Goal: Transaction & Acquisition: Obtain resource

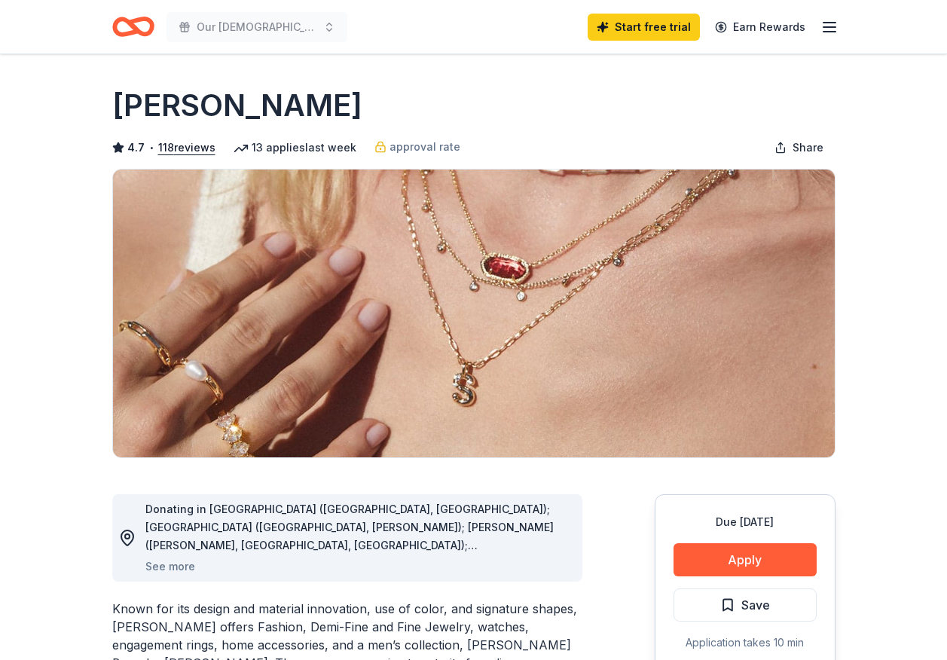
click at [133, 30] on icon "Home" at bounding box center [139, 26] width 23 height 15
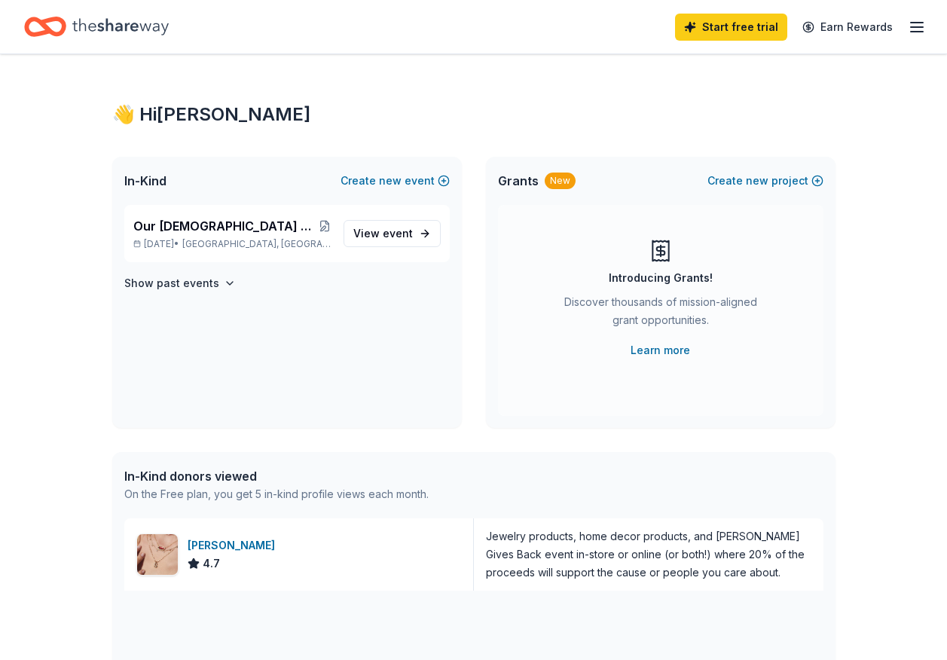
click at [111, 19] on icon "Home" at bounding box center [120, 26] width 96 height 31
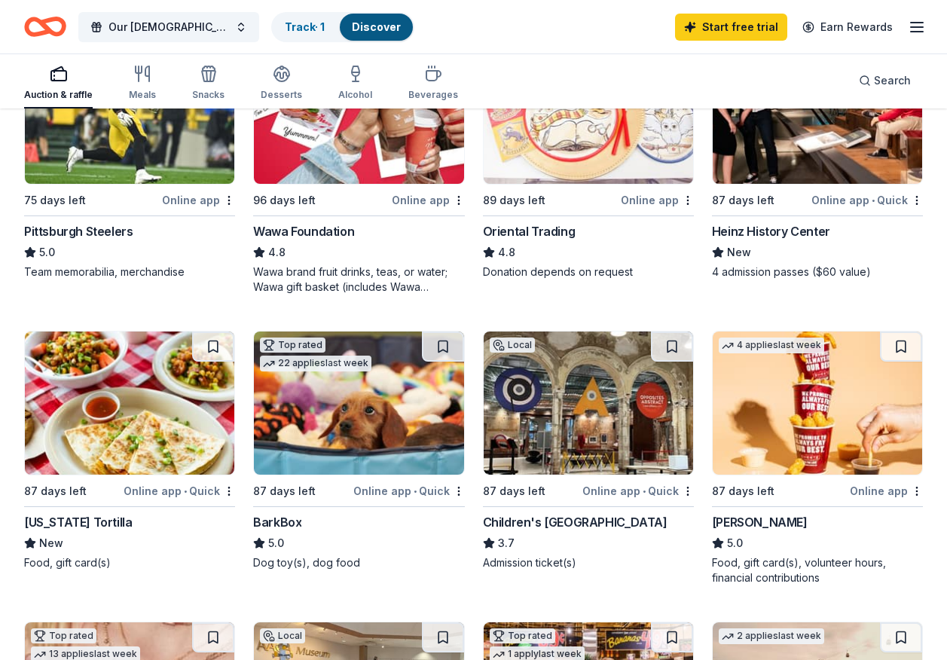
scroll to position [240, 0]
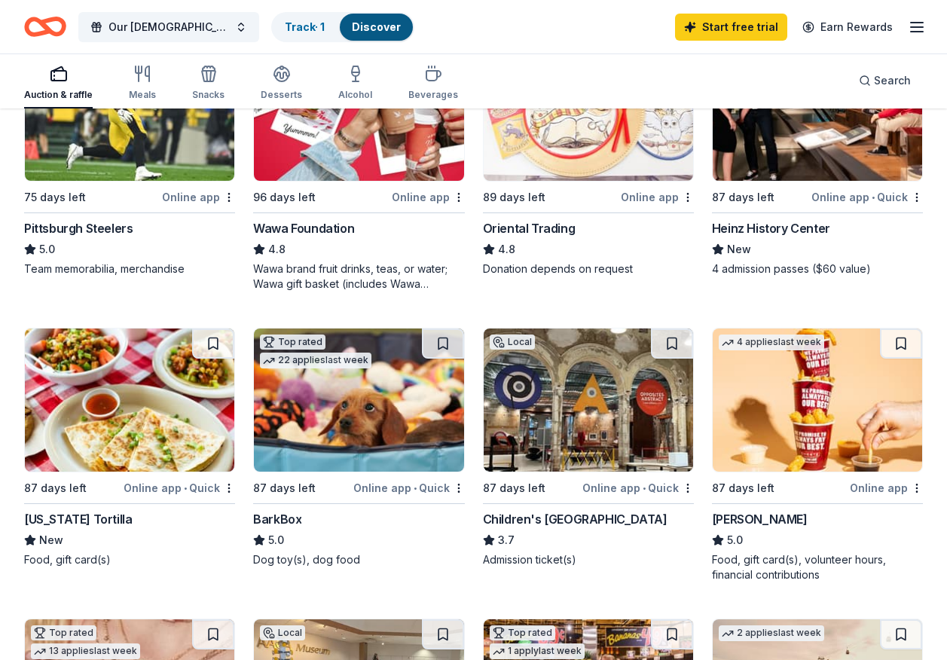
click at [829, 152] on img at bounding box center [817, 109] width 209 height 143
click at [142, 416] on img at bounding box center [129, 399] width 209 height 143
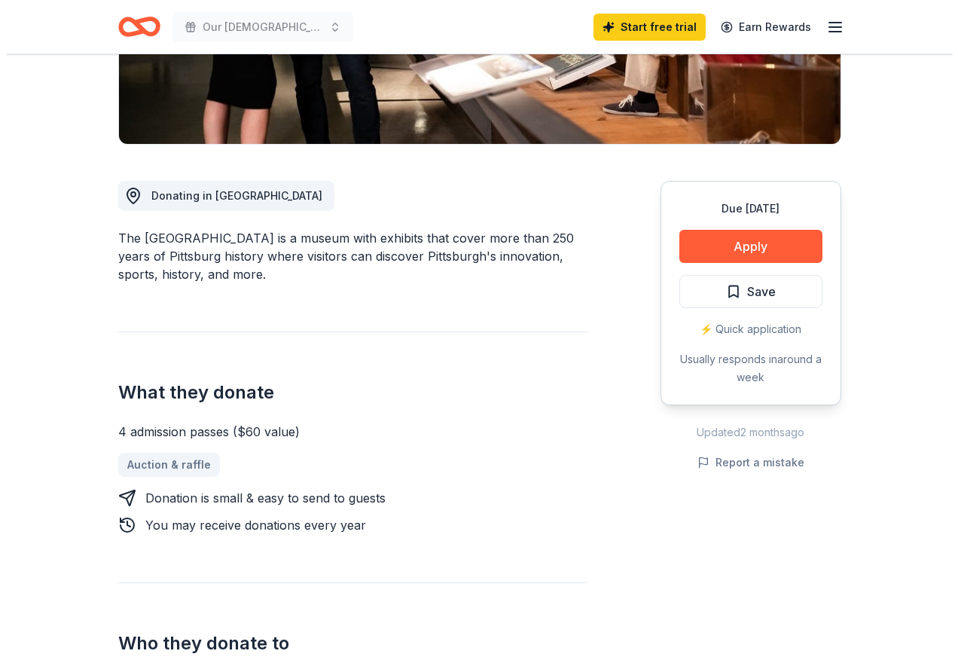
scroll to position [316, 0]
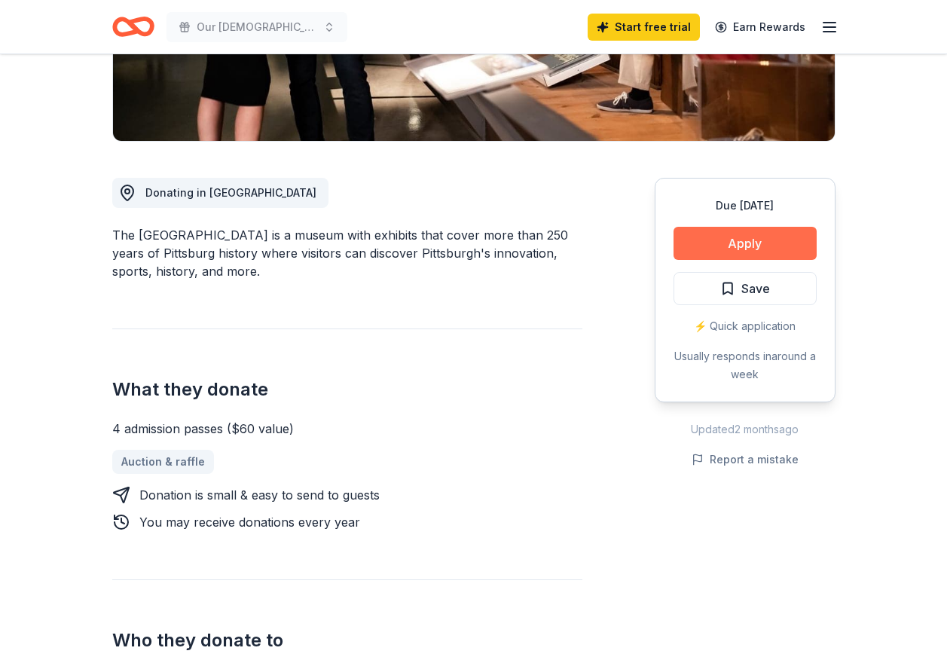
click at [751, 253] on button "Apply" at bounding box center [744, 243] width 143 height 33
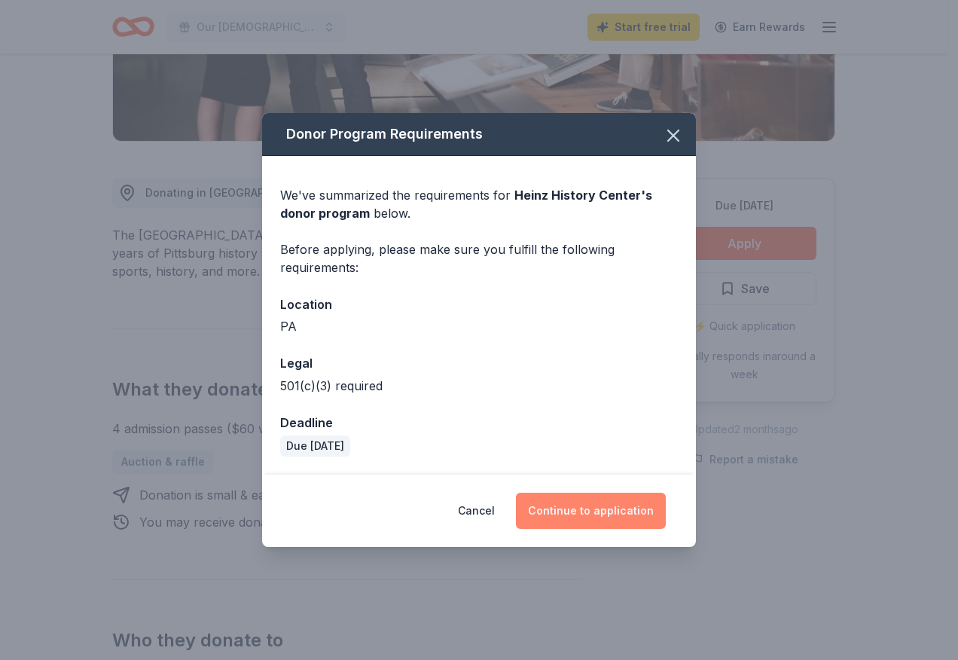
click at [605, 500] on button "Continue to application" at bounding box center [591, 511] width 150 height 36
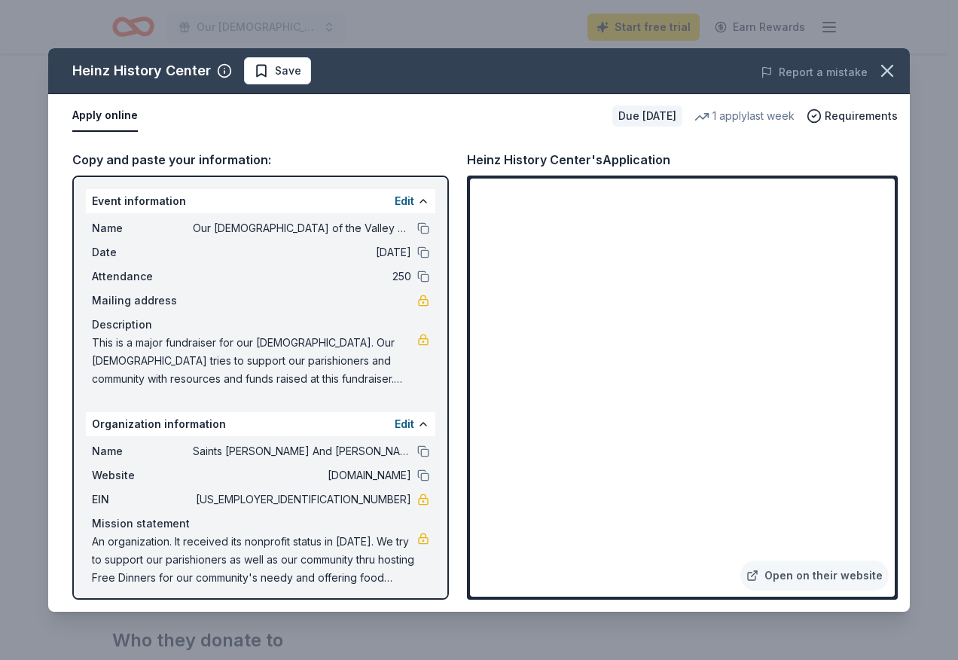
click at [212, 563] on span "An organization. It received its nonprofit status in 1946. We try to support ou…" at bounding box center [254, 559] width 325 height 54
click at [212, 563] on span "An organization. It received its nonprofit status in [DATE]. We try to support …" at bounding box center [254, 559] width 325 height 54
click at [212, 560] on span "An organization. It received its nonprofit status in 1946. We try to support ou…" at bounding box center [254, 559] width 325 height 54
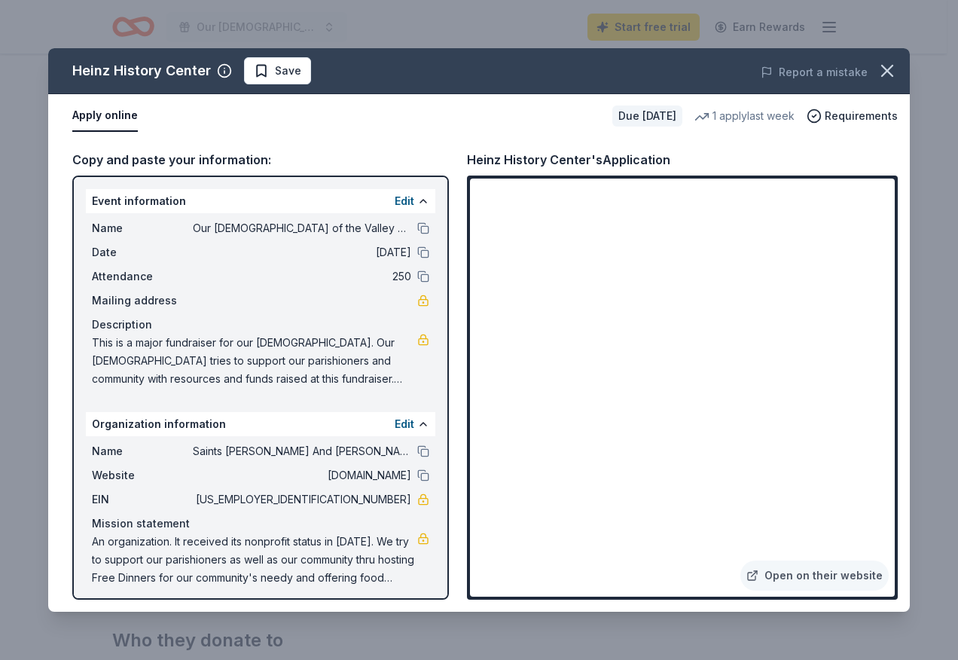
click at [213, 560] on span "An organization. It received its nonprofit status in 1946. We try to support ou…" at bounding box center [254, 559] width 325 height 54
click at [417, 539] on link at bounding box center [423, 538] width 12 height 12
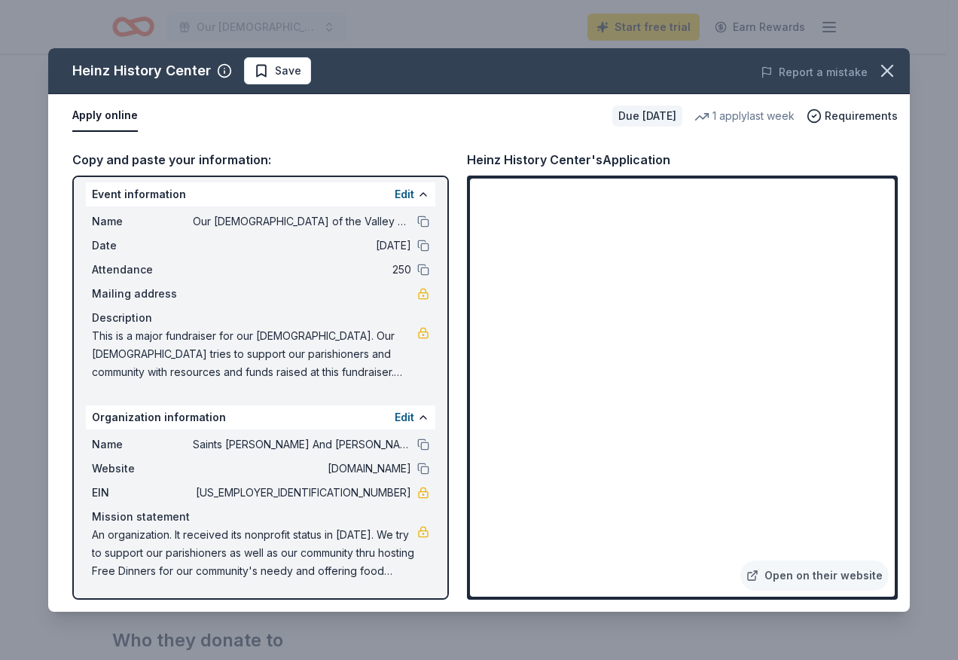
click at [114, 540] on span "An organization. It received its nonprofit status in 1946. We try to support ou…" at bounding box center [254, 553] width 325 height 54
click at [161, 544] on span "An organization. It received its nonprofit status in 1946. We try to support ou…" at bounding box center [254, 553] width 325 height 54
click at [177, 532] on span "An organization. It received its nonprofit status in 1946. We try to support ou…" at bounding box center [254, 553] width 325 height 54
click at [395, 190] on button "Edit" at bounding box center [405, 194] width 20 height 18
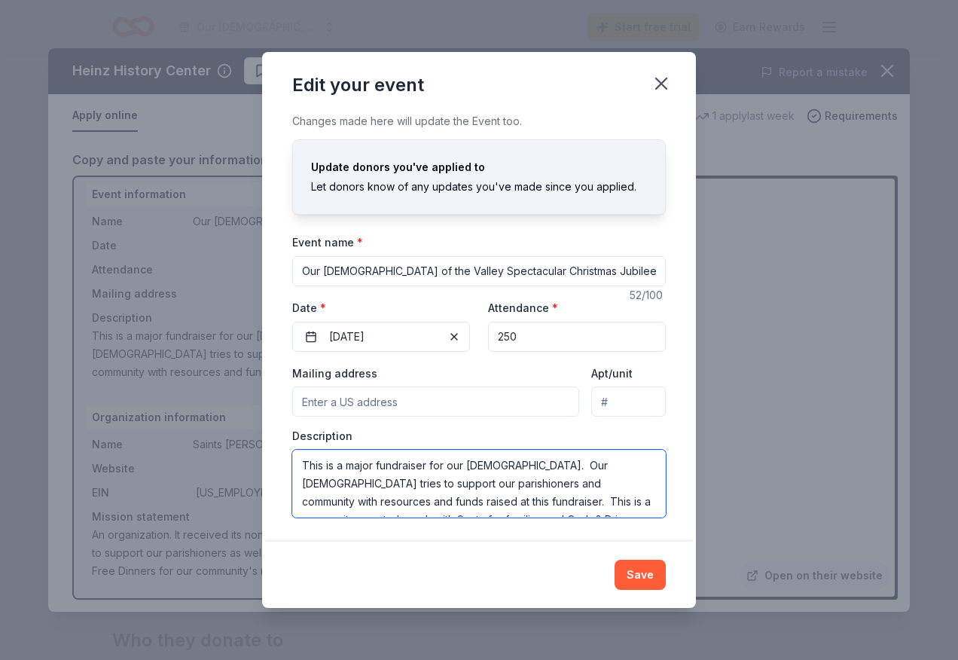
scroll to position [36, 0]
drag, startPoint x: 301, startPoint y: 462, endPoint x: 453, endPoint y: 499, distance: 156.4
click at [453, 499] on textarea "This is a major fundraiser for our church. Our church tries to support our pari…" at bounding box center [479, 484] width 374 height 68
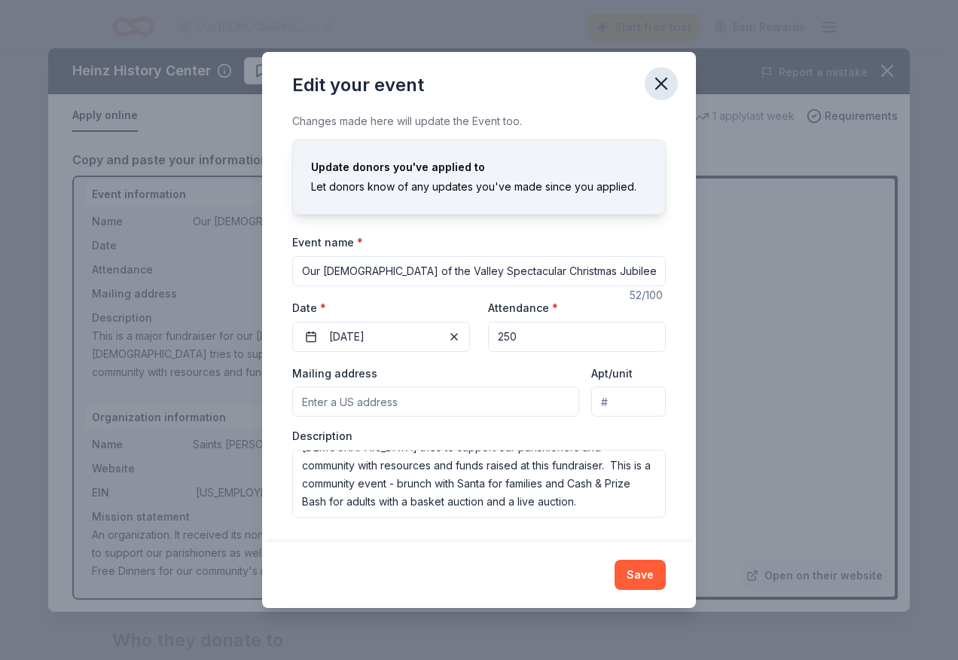
click at [655, 78] on icon "button" at bounding box center [661, 83] width 21 height 21
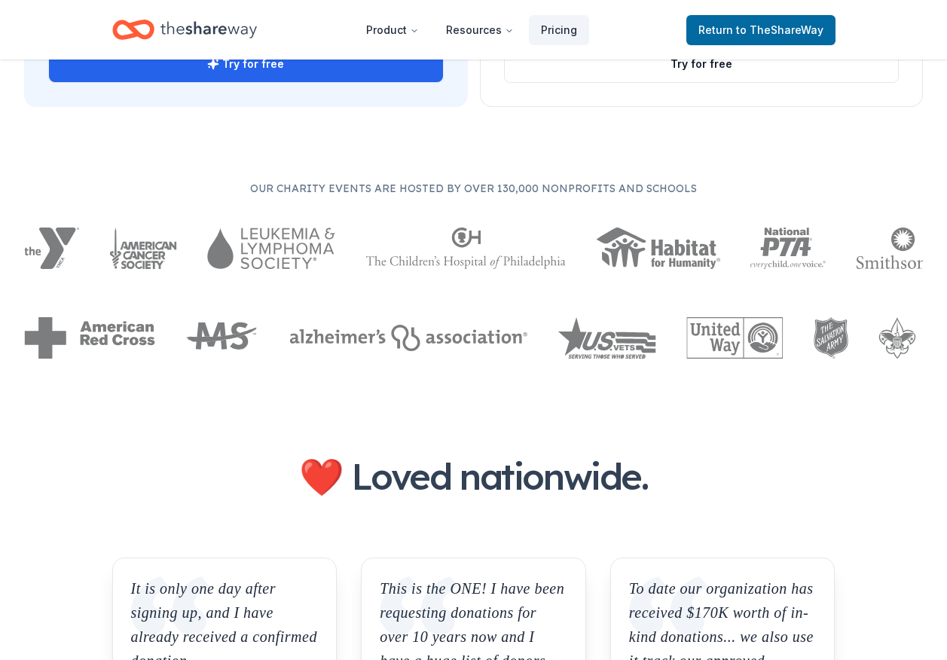
scroll to position [1348, 0]
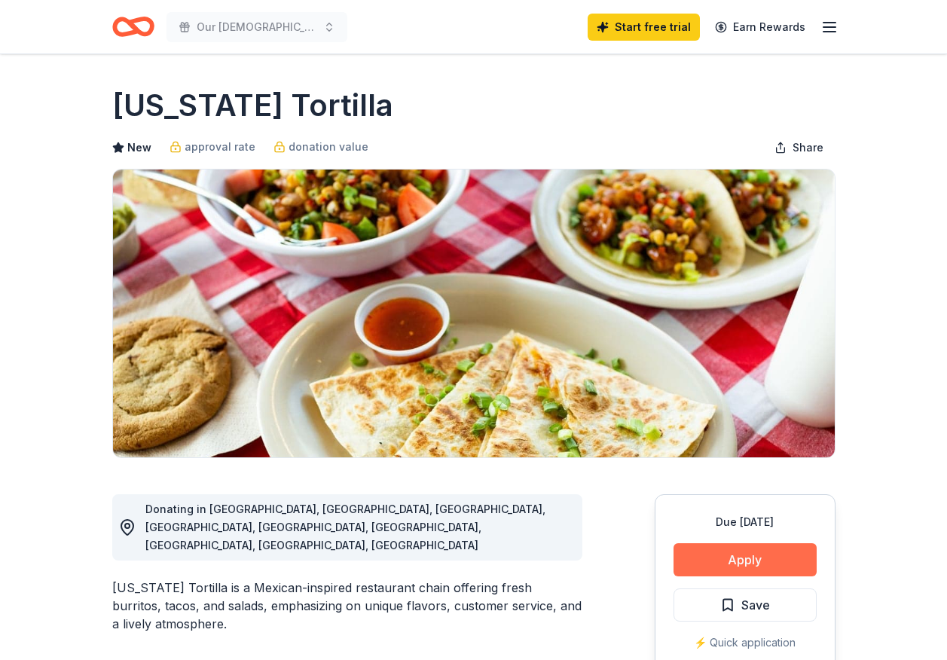
click at [746, 559] on button "Apply" at bounding box center [744, 559] width 143 height 33
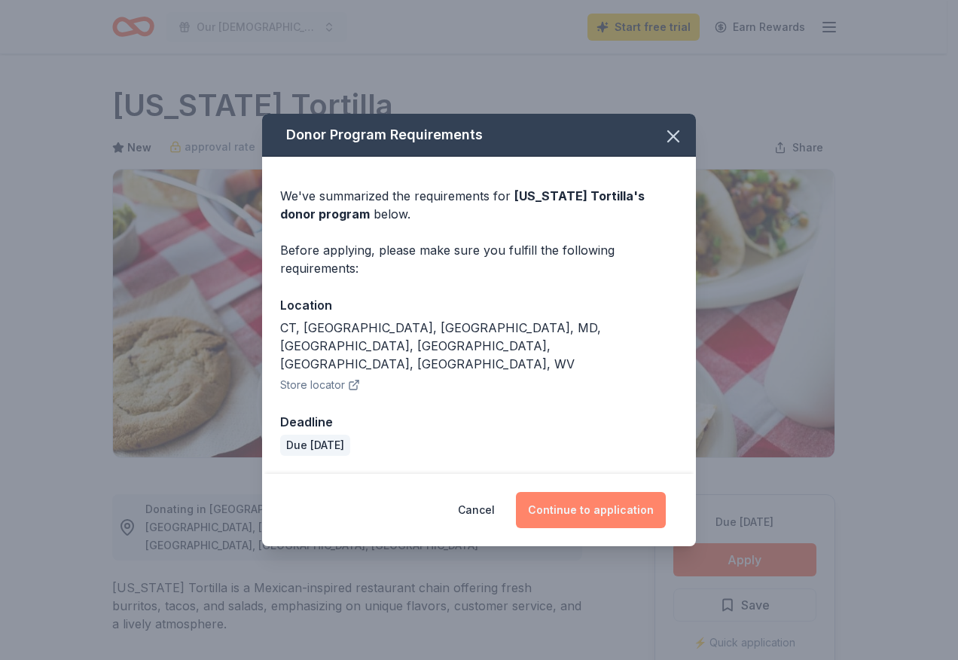
click at [600, 492] on button "Continue to application" at bounding box center [591, 510] width 150 height 36
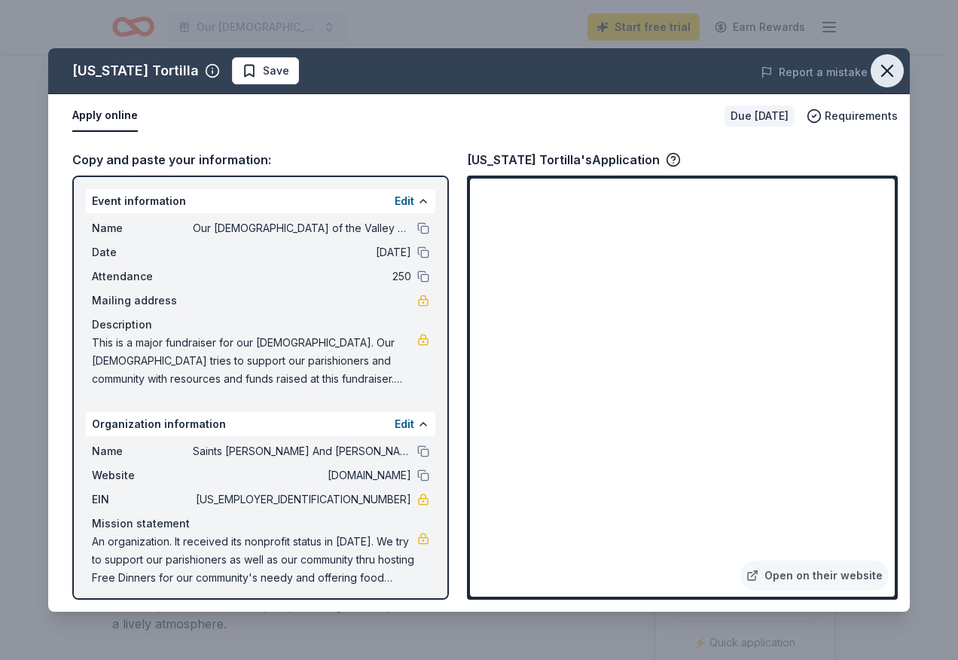
click at [890, 70] on icon "button" at bounding box center [887, 70] width 21 height 21
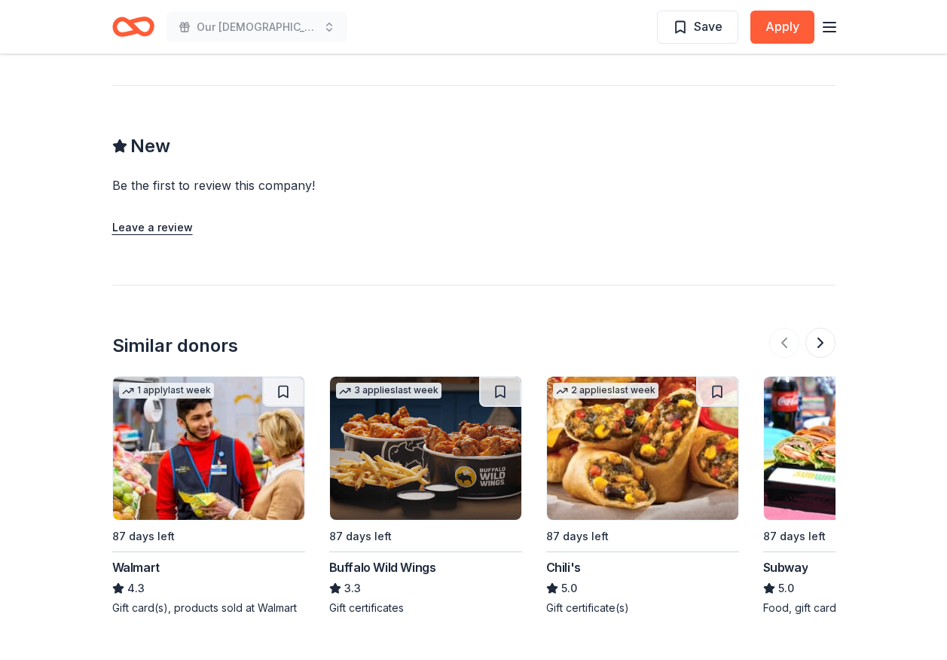
scroll to position [1322, 0]
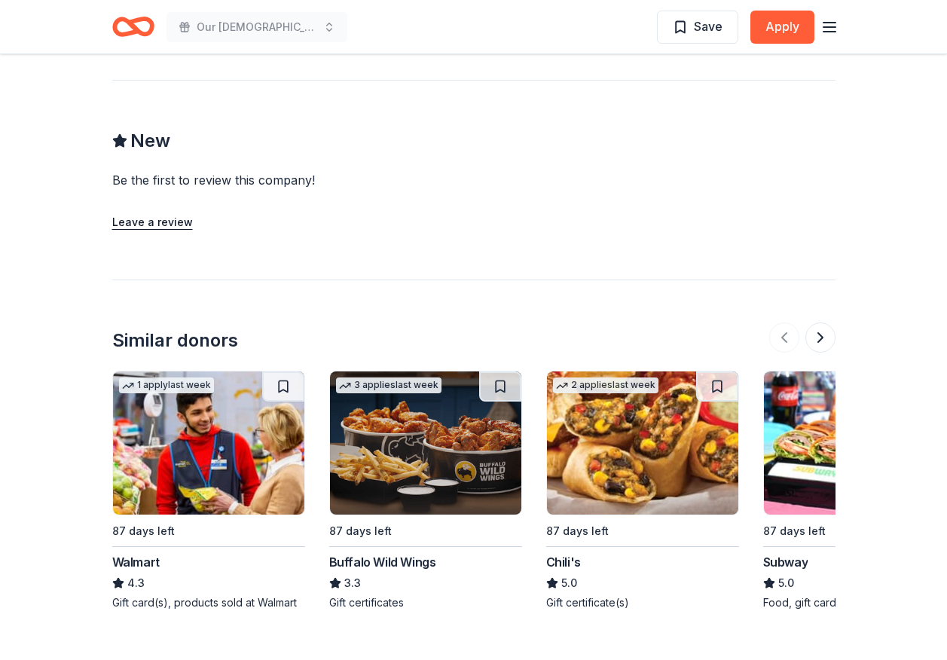
click at [233, 380] on img at bounding box center [208, 442] width 191 height 143
click at [212, 411] on img at bounding box center [208, 442] width 191 height 143
click at [421, 397] on img at bounding box center [425, 442] width 191 height 143
click at [595, 383] on img at bounding box center [642, 442] width 191 height 143
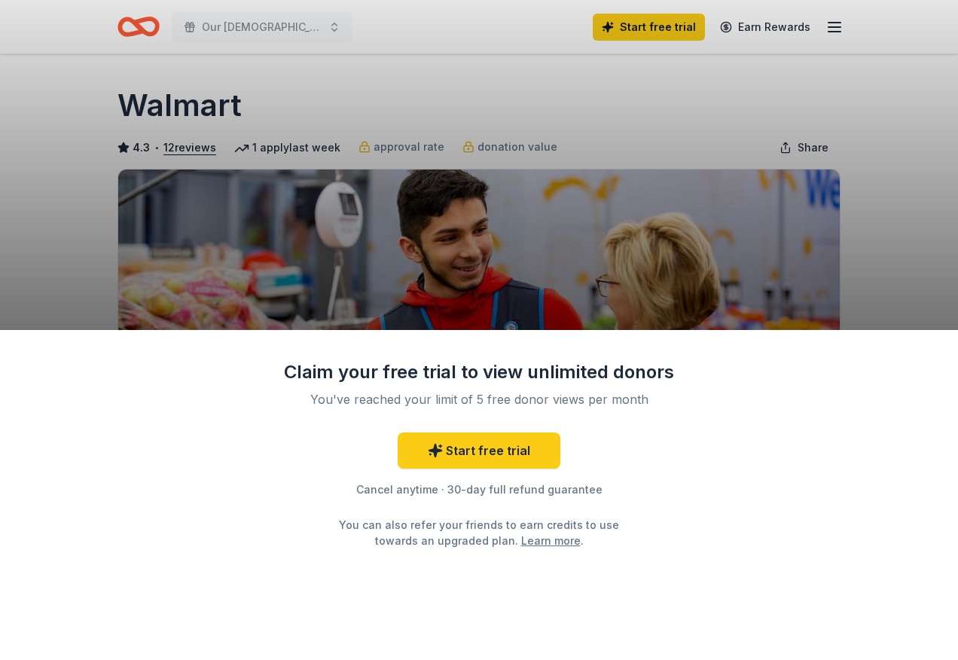
click at [761, 545] on div "Claim your free trial to view unlimited donors You've reached your limit of 5 f…" at bounding box center [479, 495] width 958 height 330
